Goal: Task Accomplishment & Management: Manage account settings

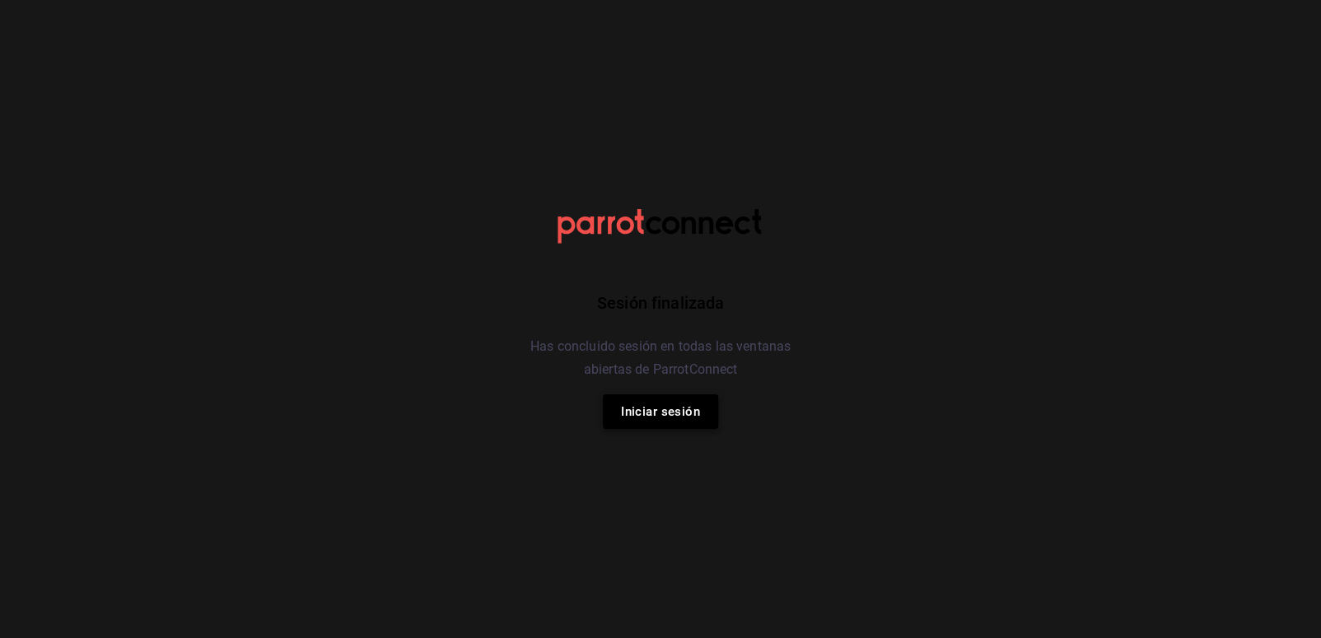
click at [669, 421] on button "Iniciar sesión" at bounding box center [660, 412] width 115 height 35
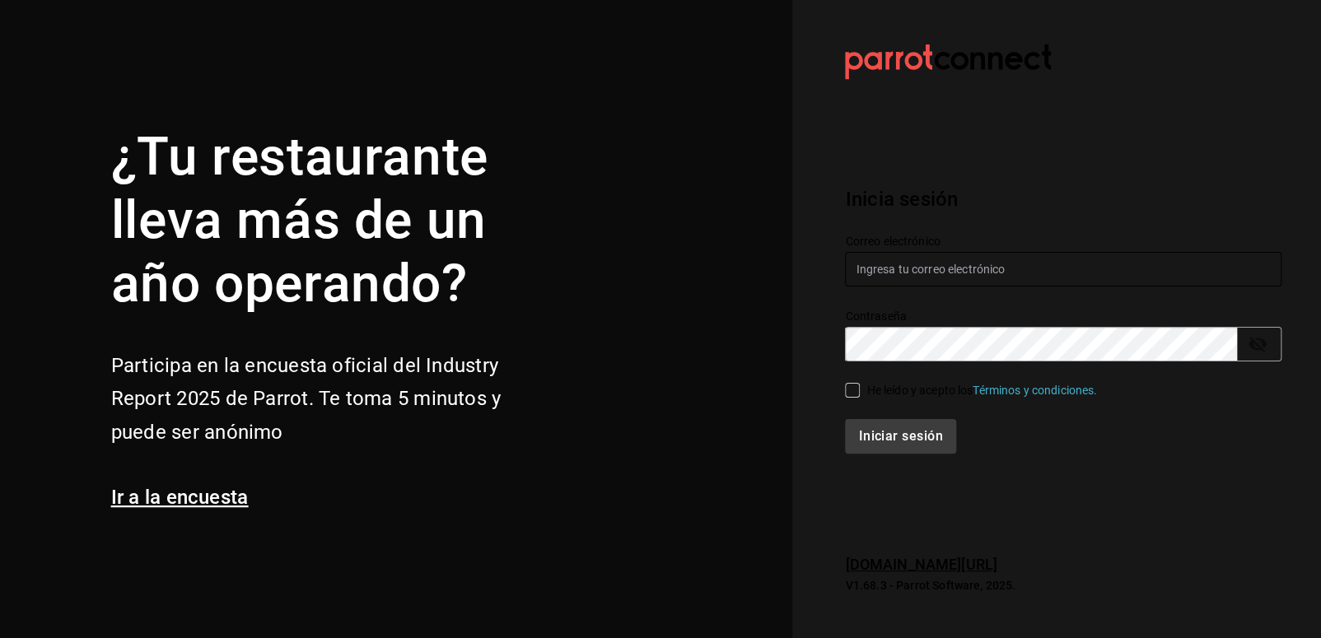
click at [922, 265] on input "text" at bounding box center [1063, 269] width 437 height 35
type input "alejandraarenas2500@gmail.com"
click at [851, 390] on input "He leído y acepto los Términos y condiciones." at bounding box center [852, 390] width 15 height 15
checkbox input "true"
click at [874, 436] on button "Iniciar sesión" at bounding box center [901, 436] width 112 height 35
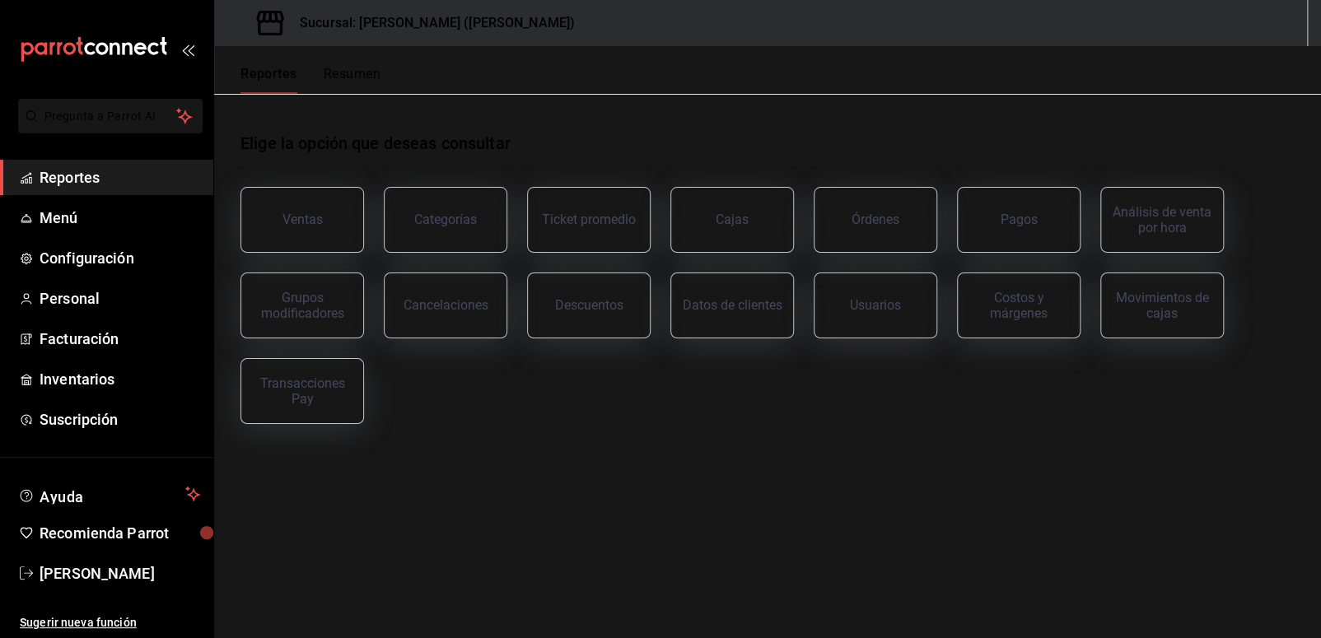
click at [574, 426] on div "Elige la opción que deseas consultar Ventas Categorías Ticket promedio Cajas Ór…" at bounding box center [767, 272] width 1107 height 357
click at [147, 207] on span "Menú" at bounding box center [120, 218] width 161 height 22
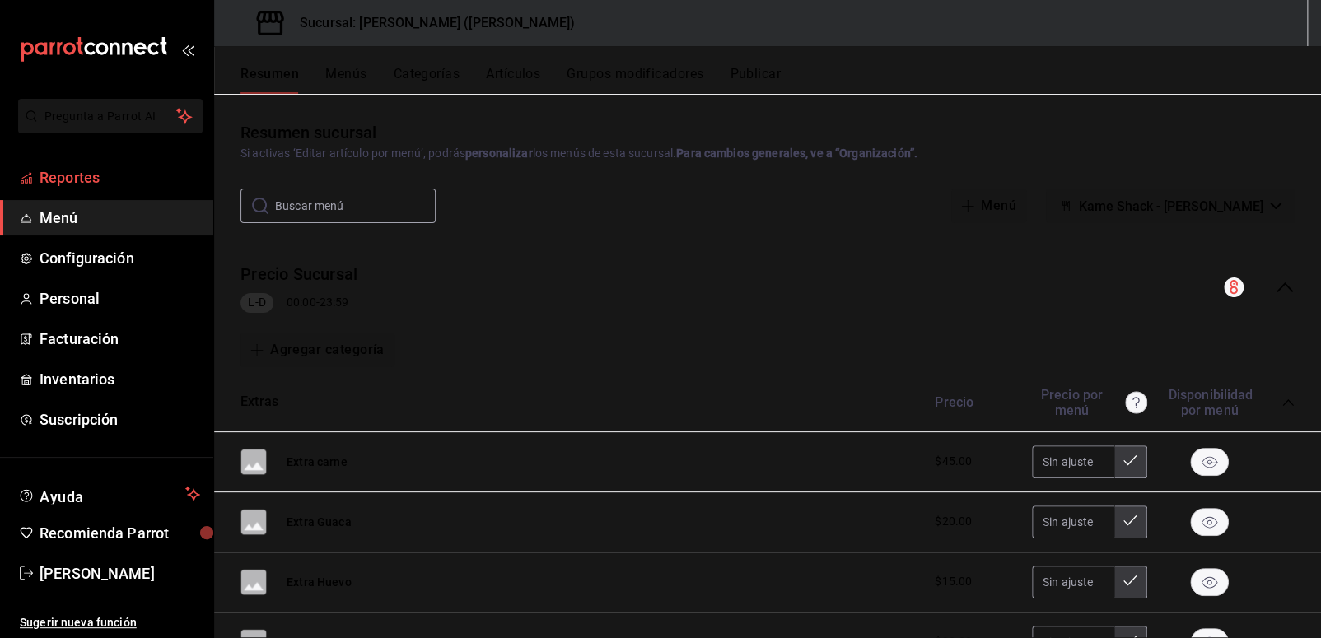
click at [143, 180] on span "Reportes" at bounding box center [120, 177] width 161 height 22
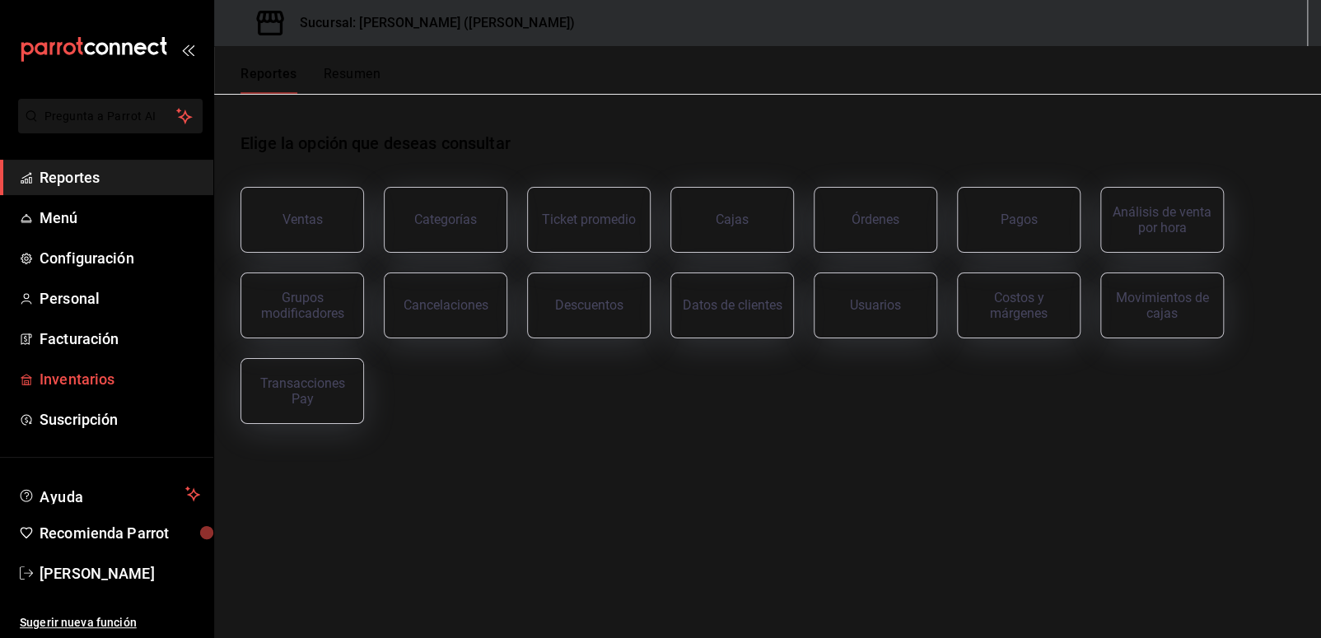
click at [99, 383] on span "Inventarios" at bounding box center [120, 379] width 161 height 22
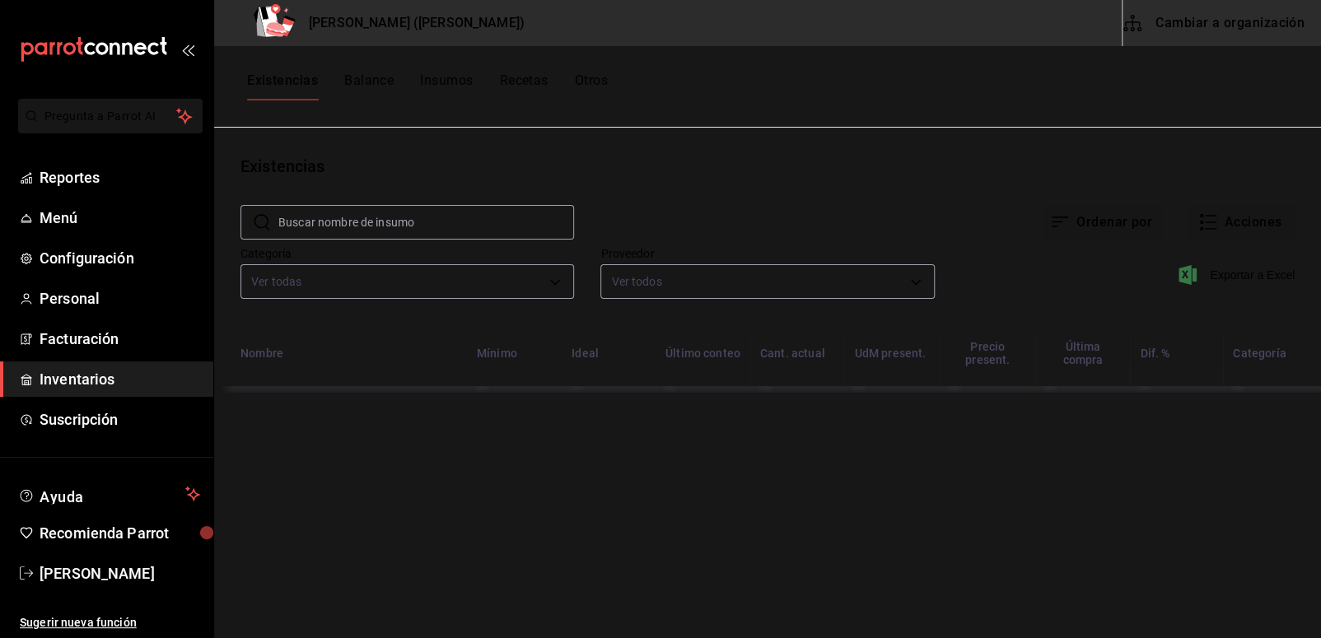
click at [452, 91] on button "Insumos" at bounding box center [446, 86] width 53 height 28
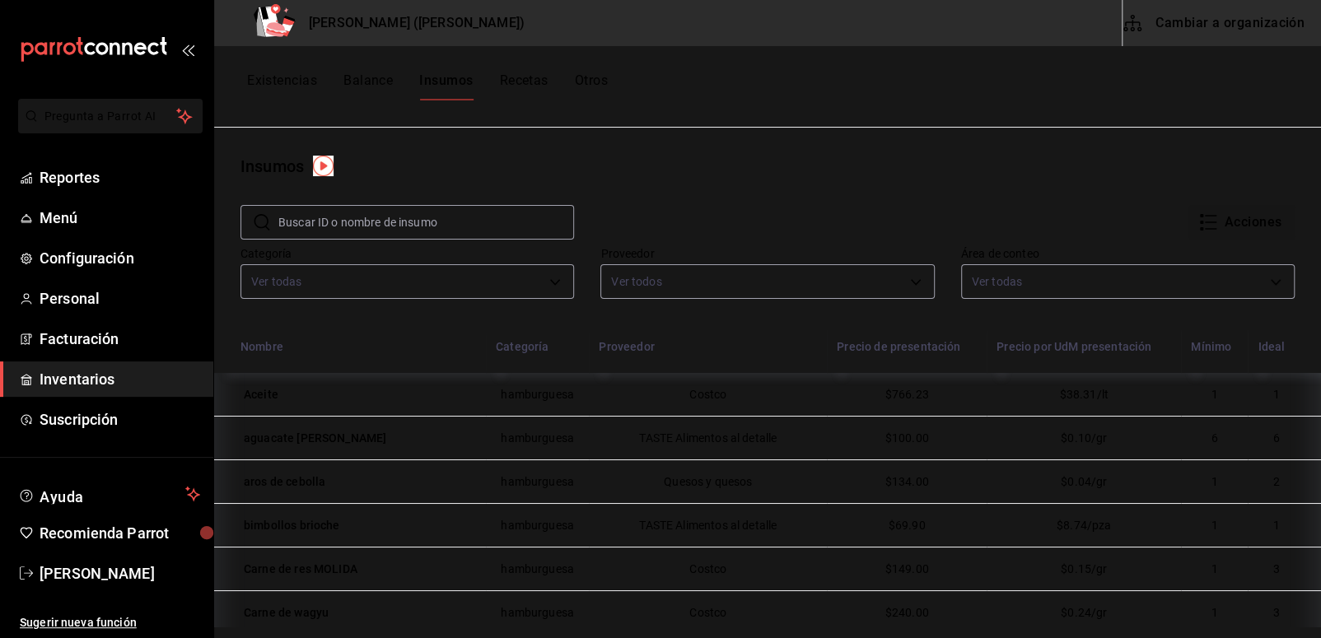
click at [285, 86] on button "Existencias" at bounding box center [282, 86] width 70 height 28
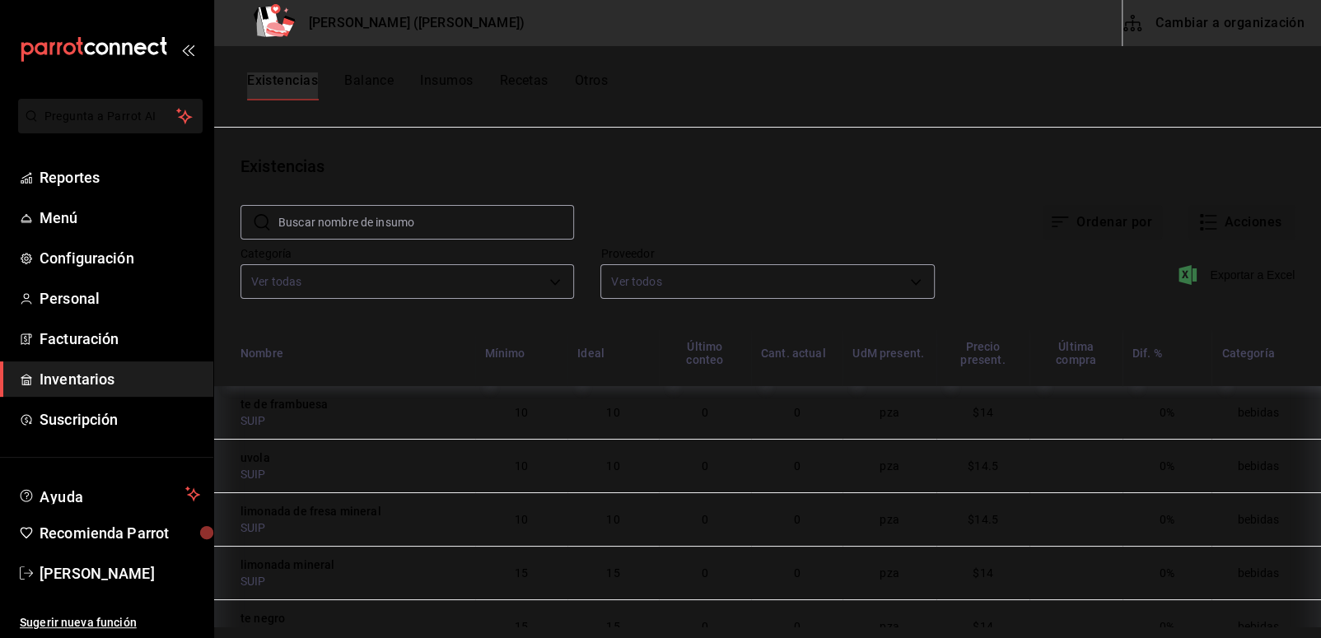
click at [371, 81] on button "Balance" at bounding box center [368, 86] width 49 height 28
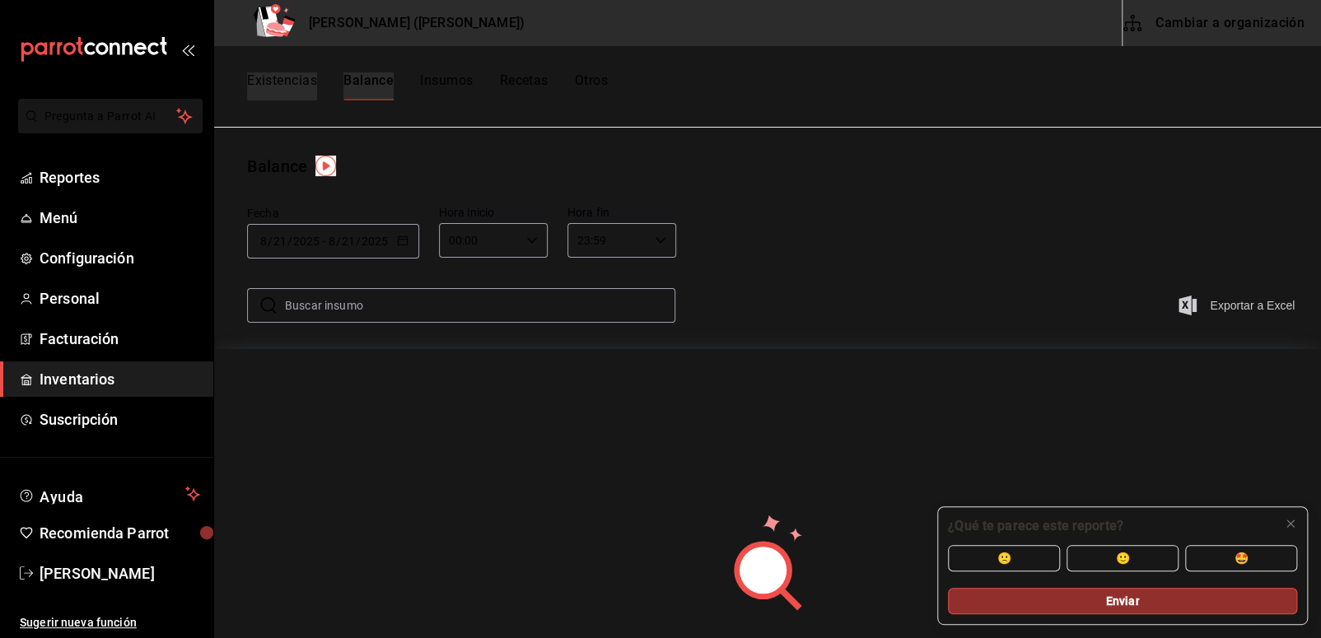
click at [528, 93] on button "Recetas" at bounding box center [523, 86] width 49 height 28
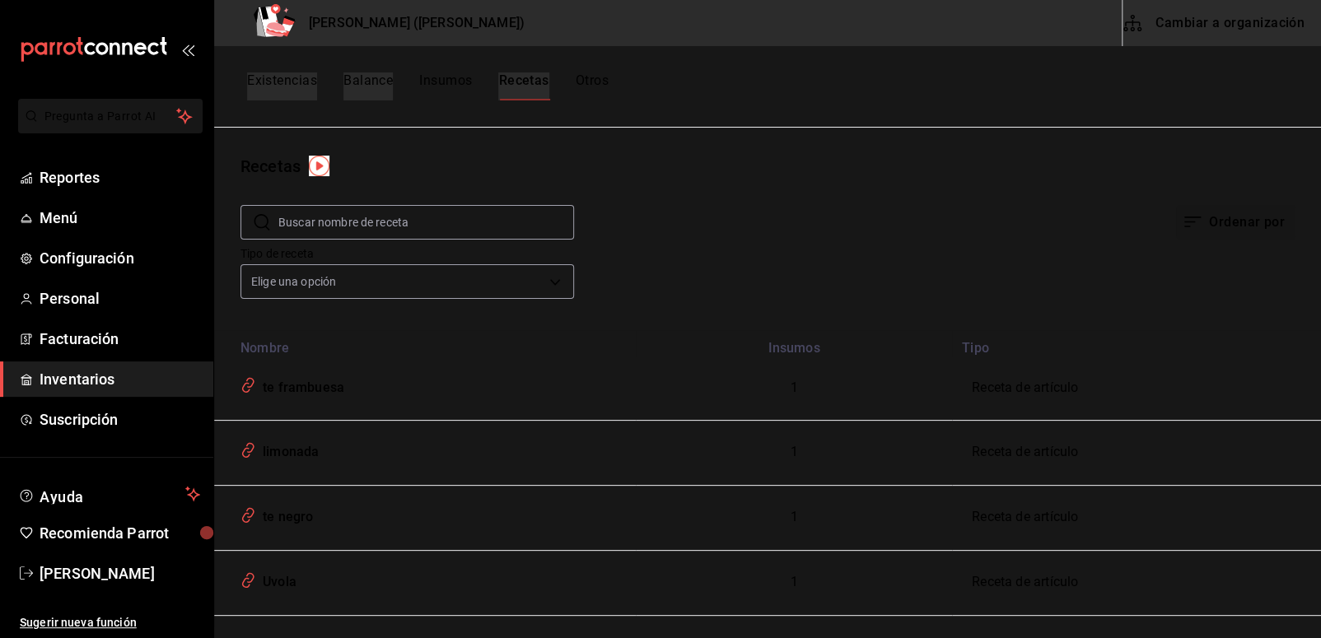
click at [586, 91] on button "Otros" at bounding box center [592, 86] width 33 height 28
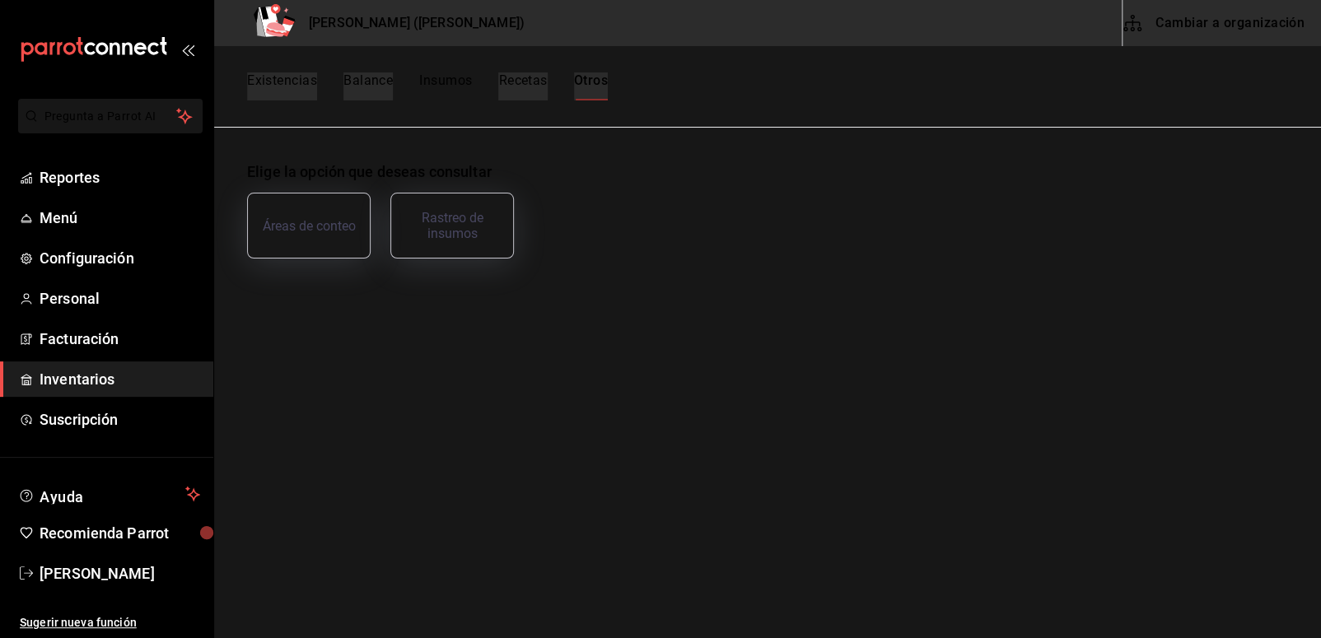
click at [385, 84] on button "Balance" at bounding box center [367, 86] width 49 height 28
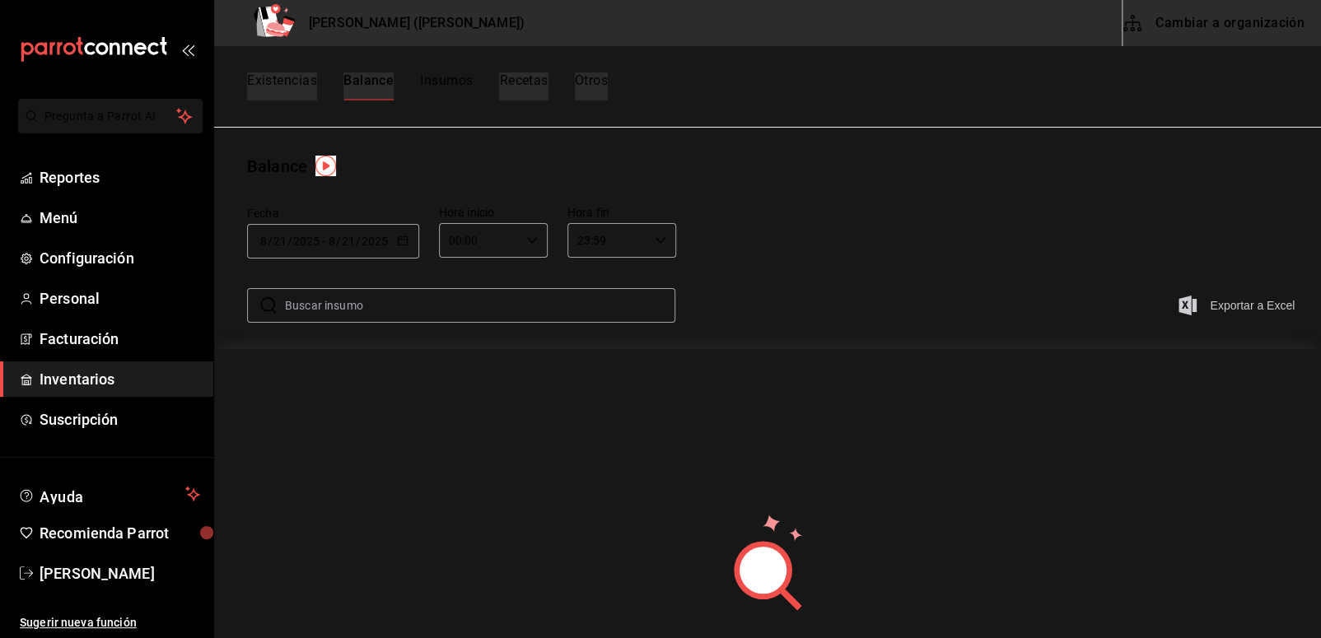
click at [283, 92] on button "Existencias" at bounding box center [282, 86] width 70 height 28
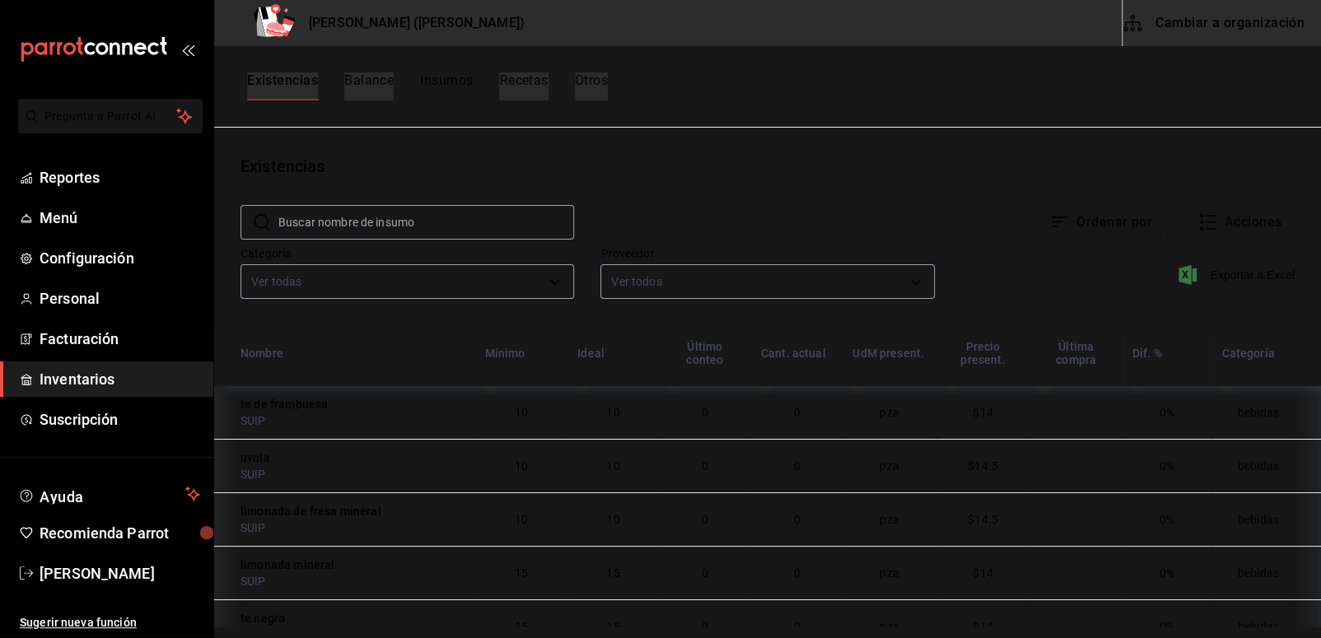
click at [1136, 28] on icon "button" at bounding box center [1133, 23] width 20 height 20
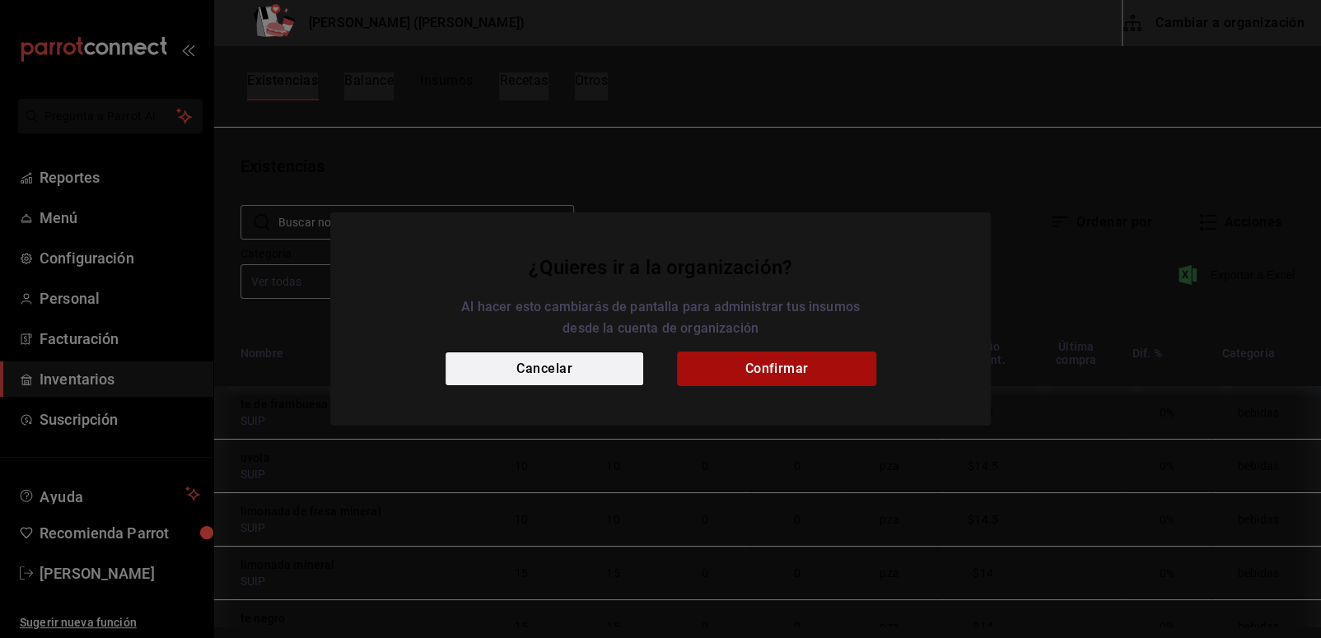
click at [540, 377] on button "Cancelar" at bounding box center [544, 369] width 199 height 35
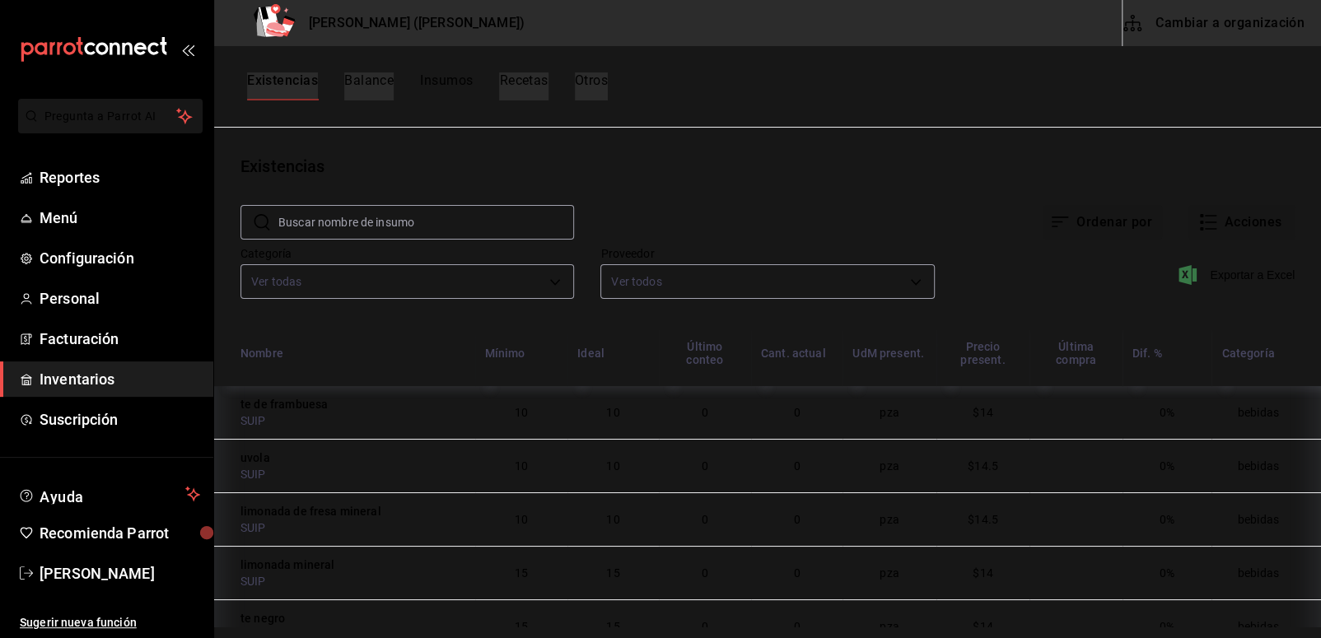
click at [1257, 215] on button "Acciones" at bounding box center [1242, 222] width 106 height 35
click at [1181, 166] on div at bounding box center [660, 319] width 1321 height 638
click at [1217, 36] on button "Cambiar a organización" at bounding box center [1215, 23] width 185 height 46
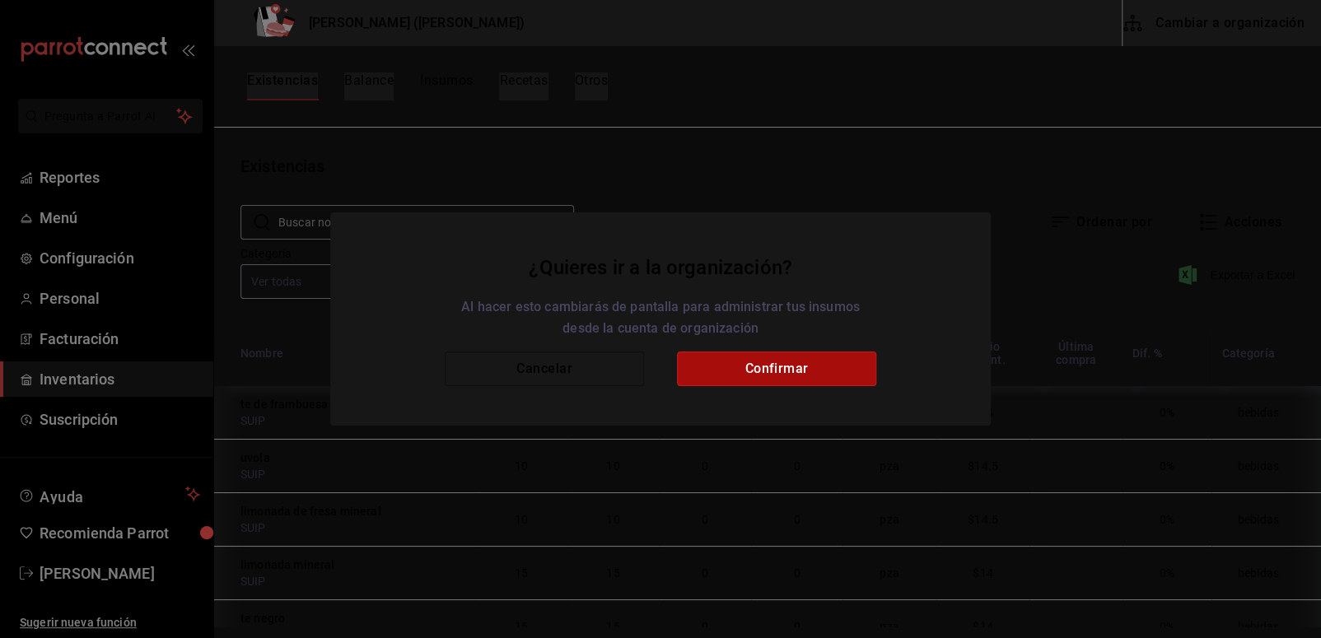
click at [719, 375] on button "Confirmar" at bounding box center [776, 369] width 199 height 35
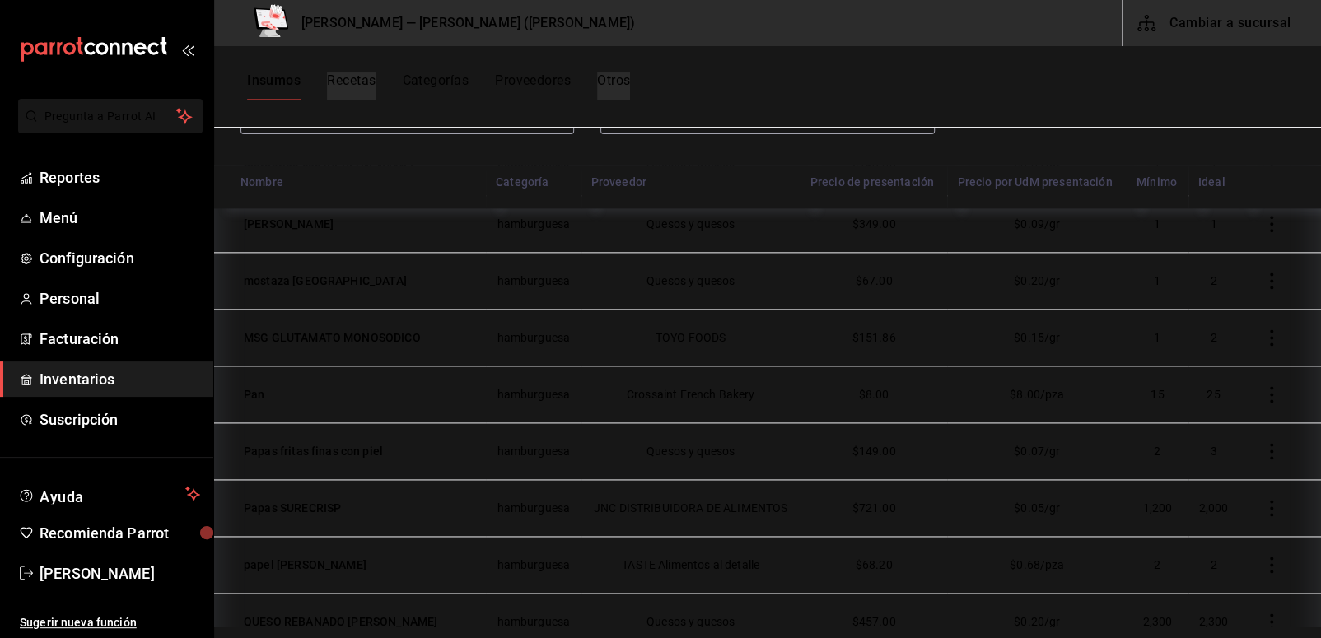
scroll to position [1235, 0]
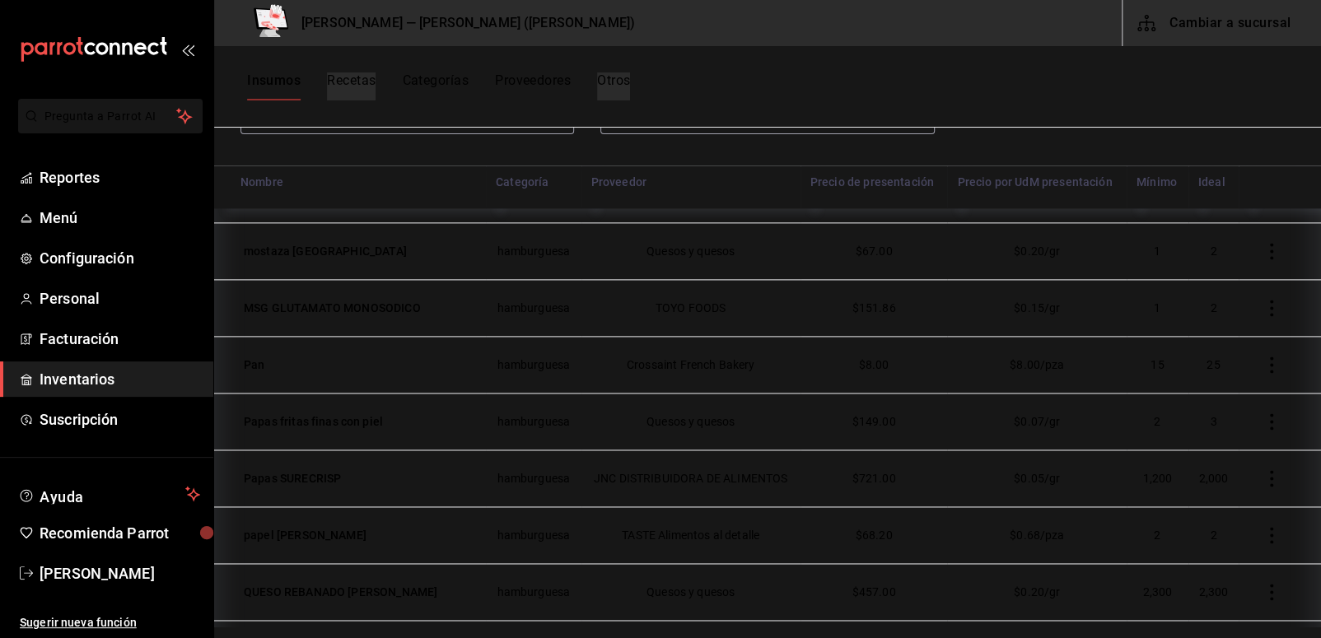
click at [876, 306] on span "$151.86" at bounding box center [874, 307] width 44 height 13
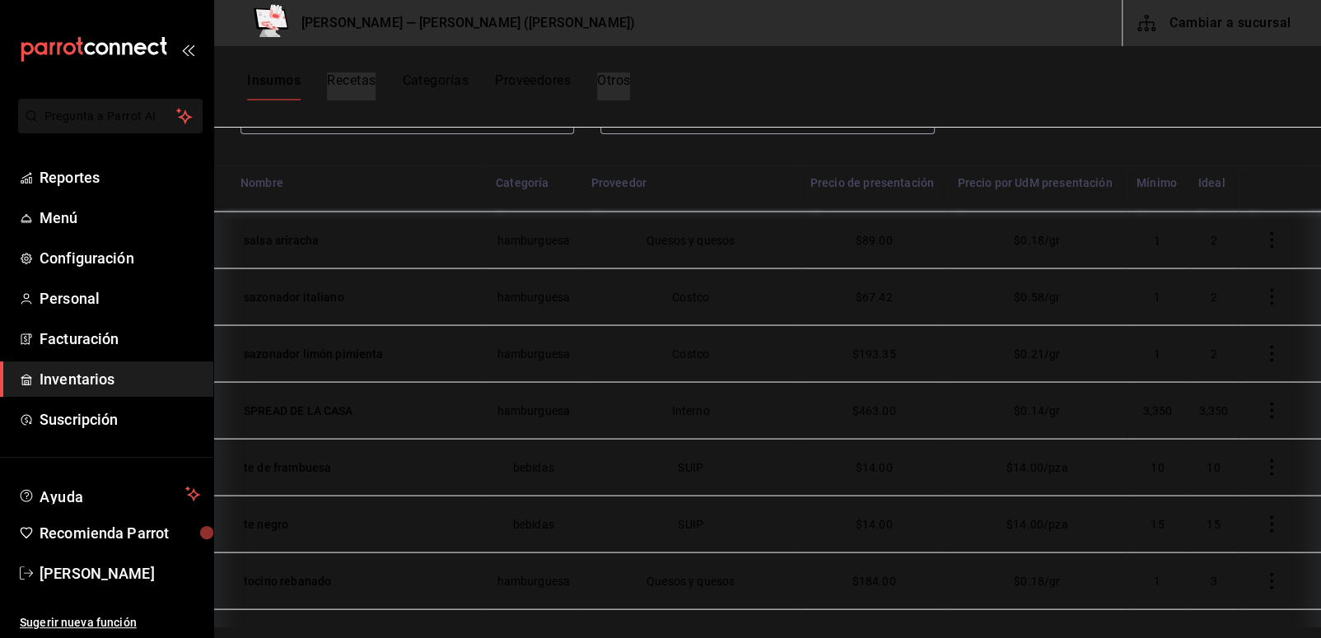
scroll to position [1730, 0]
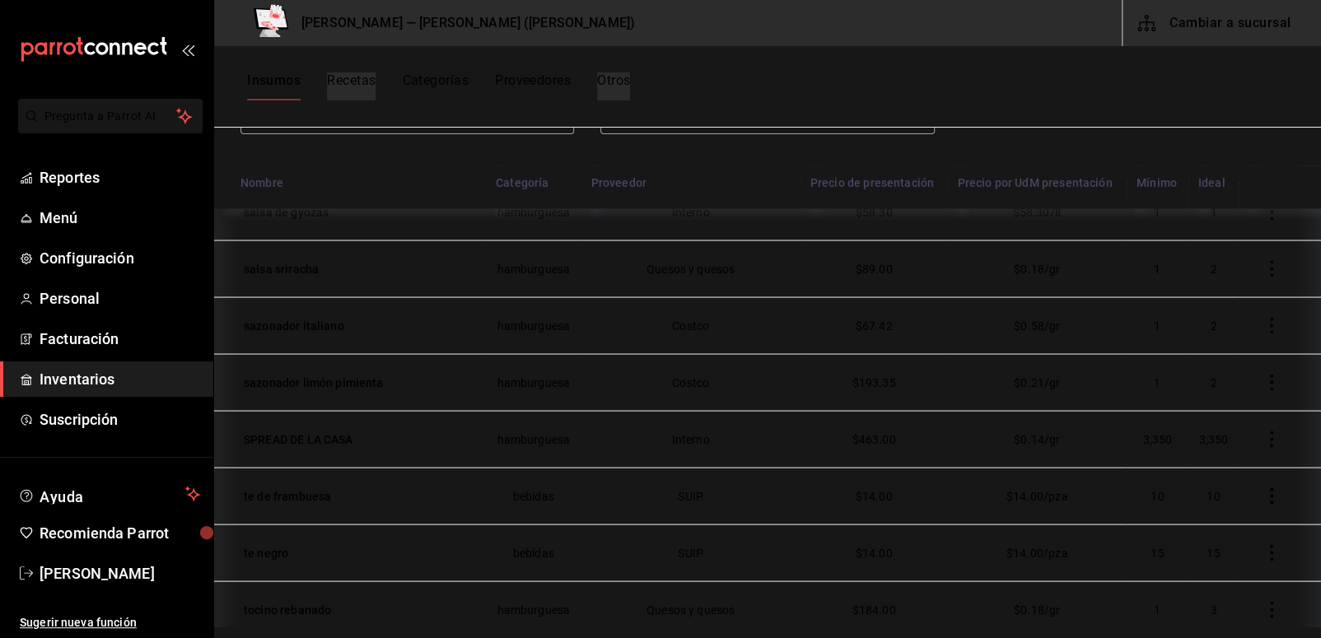
click at [1263, 374] on icon "button" at bounding box center [1271, 382] width 16 height 16
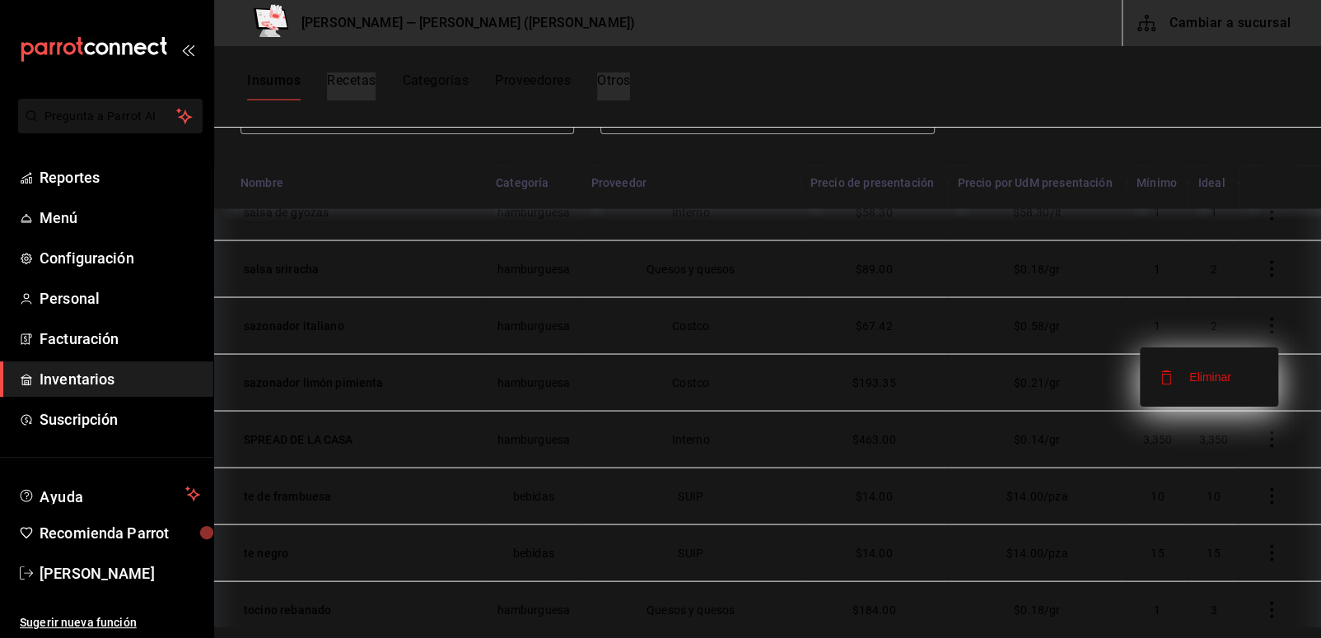
click at [951, 375] on div at bounding box center [660, 319] width 1321 height 638
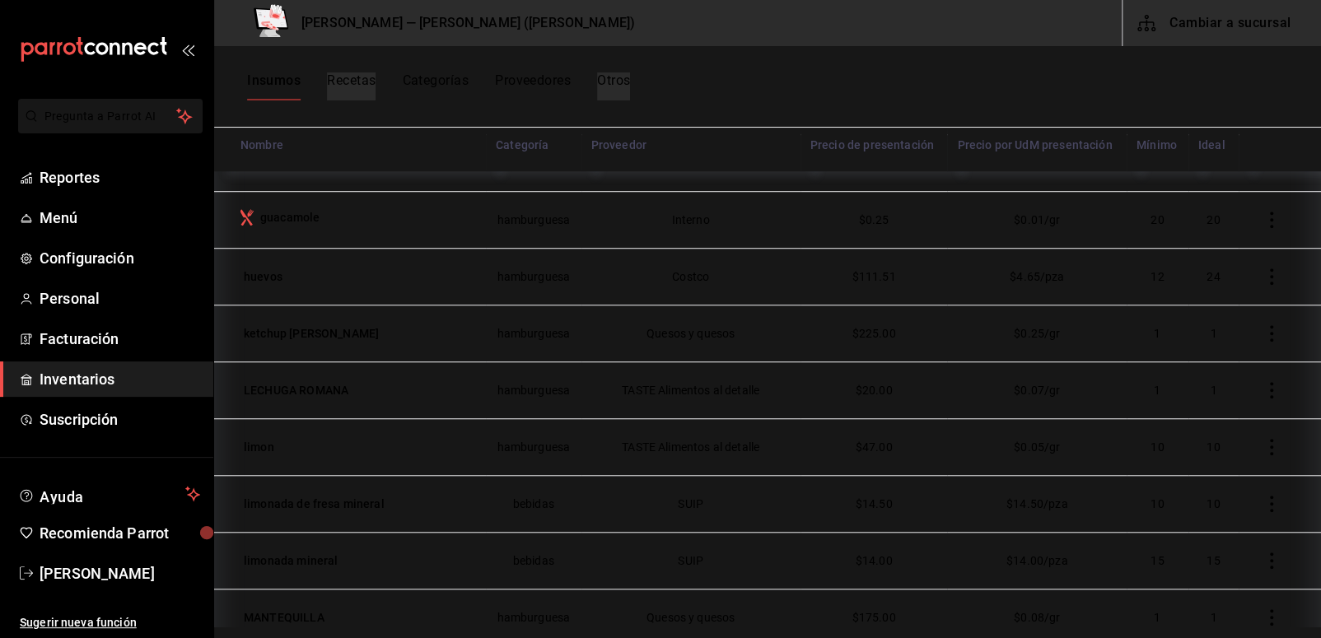
scroll to position [666, 0]
click at [894, 324] on td "$225.00" at bounding box center [874, 329] width 147 height 57
click at [820, 335] on td "$225.00" at bounding box center [874, 329] width 147 height 57
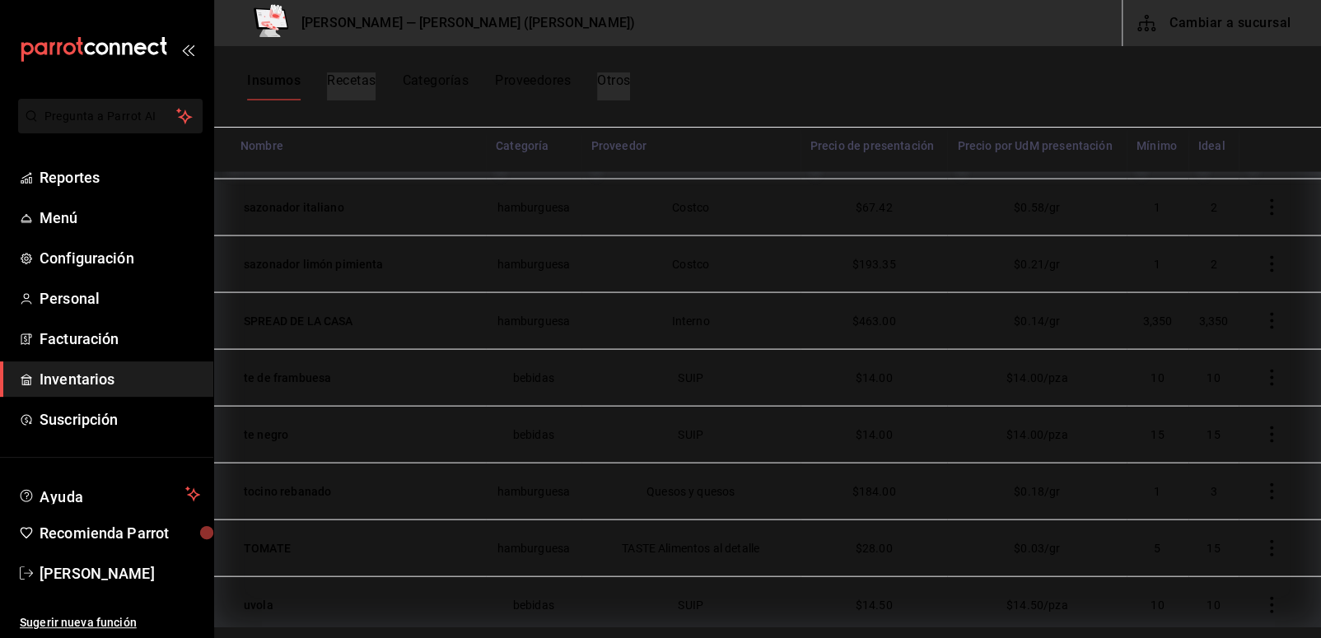
scroll to position [1819, 0]
